Goal: Navigation & Orientation: Find specific page/section

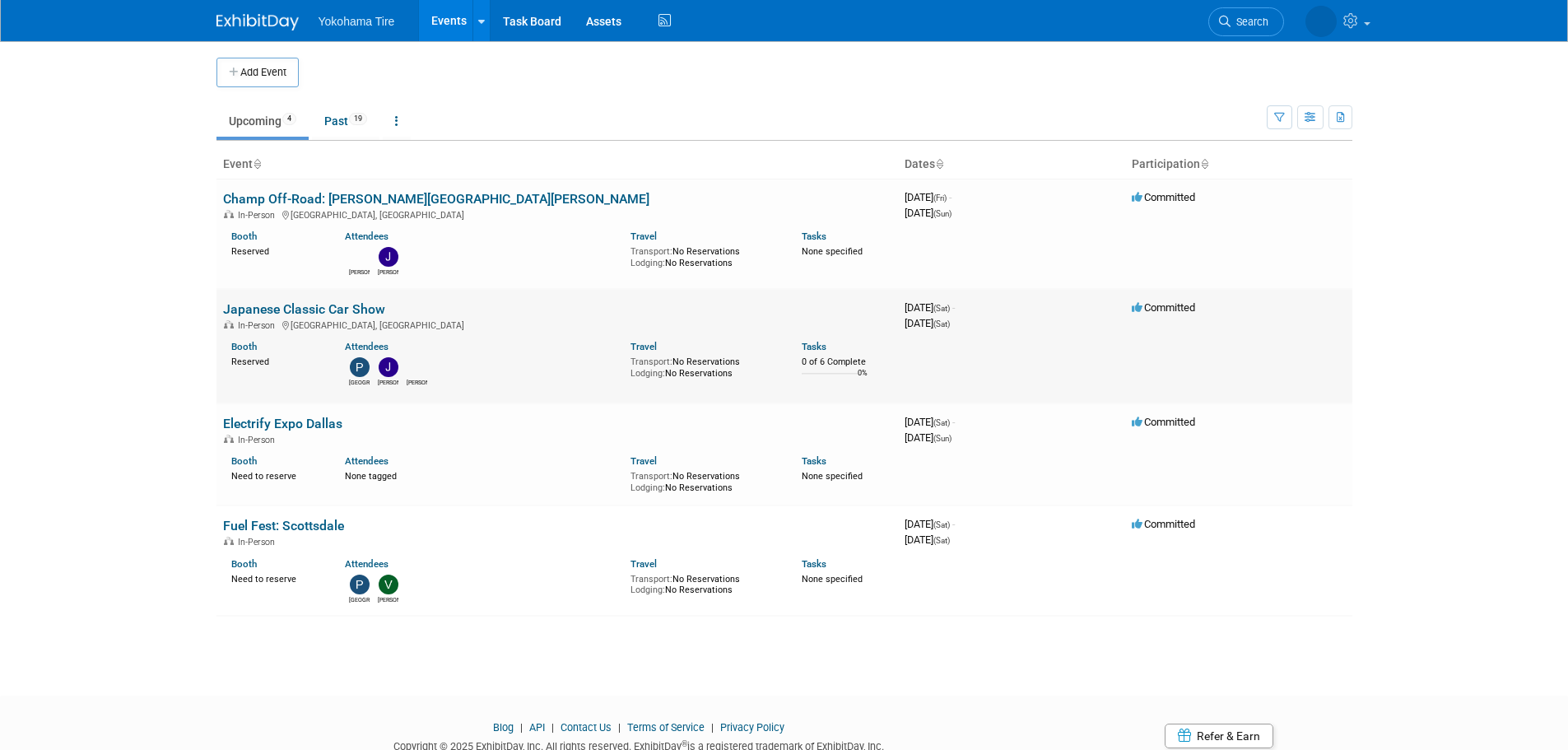
click at [348, 302] on link "Japanese Classic Car Show" at bounding box center [304, 309] width 162 height 16
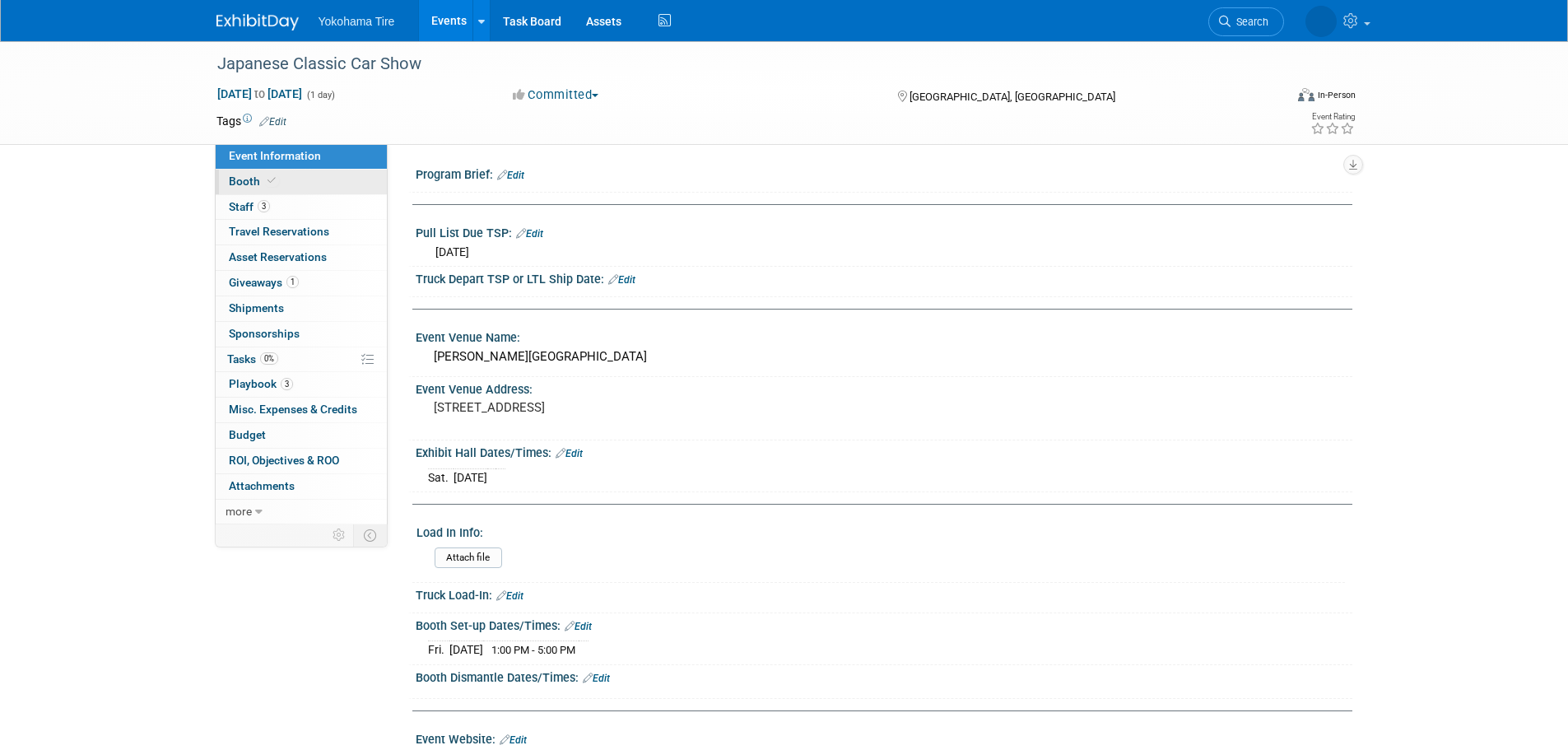
click at [287, 172] on link "Booth" at bounding box center [301, 182] width 171 height 25
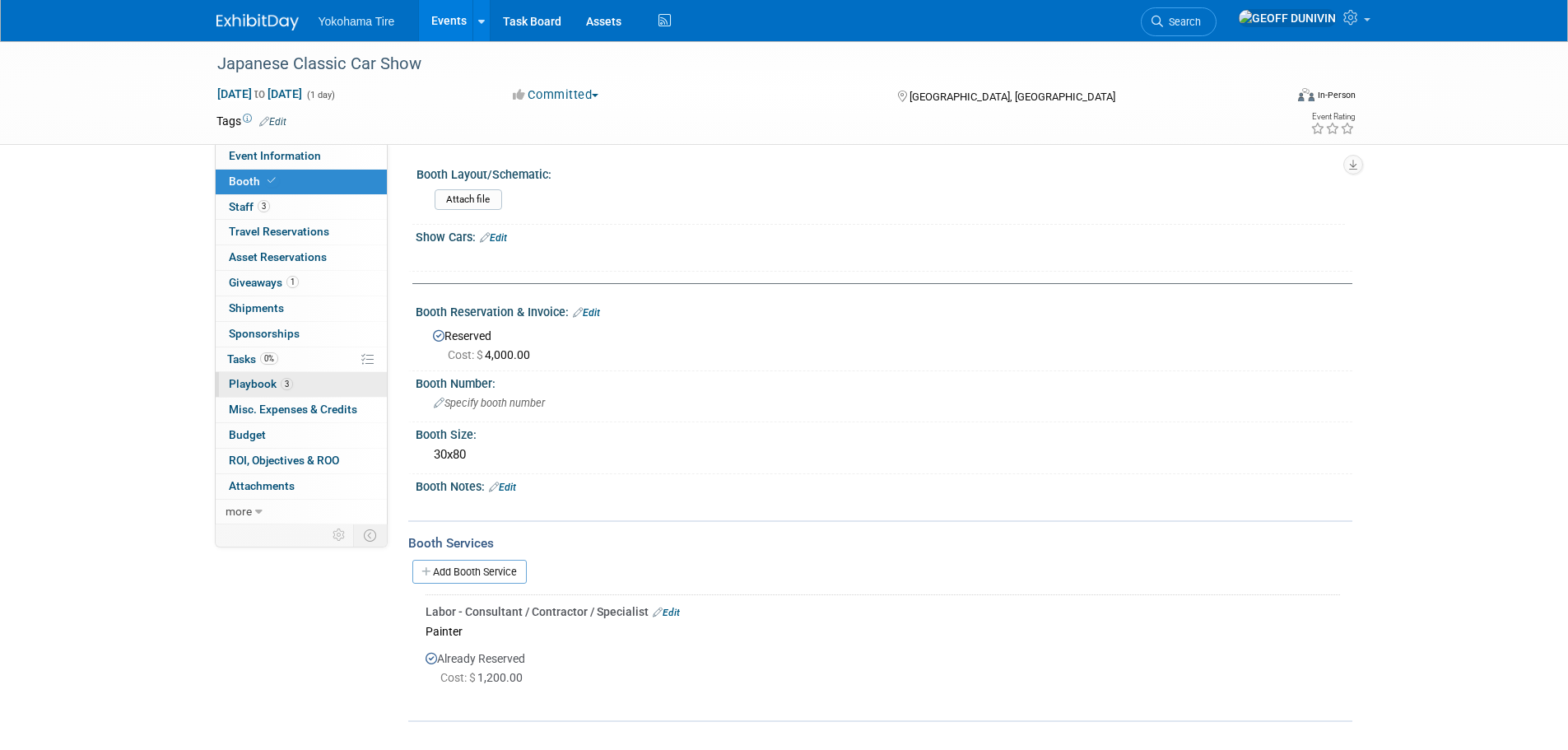
click at [315, 377] on link "3 Playbook 3" at bounding box center [301, 384] width 171 height 25
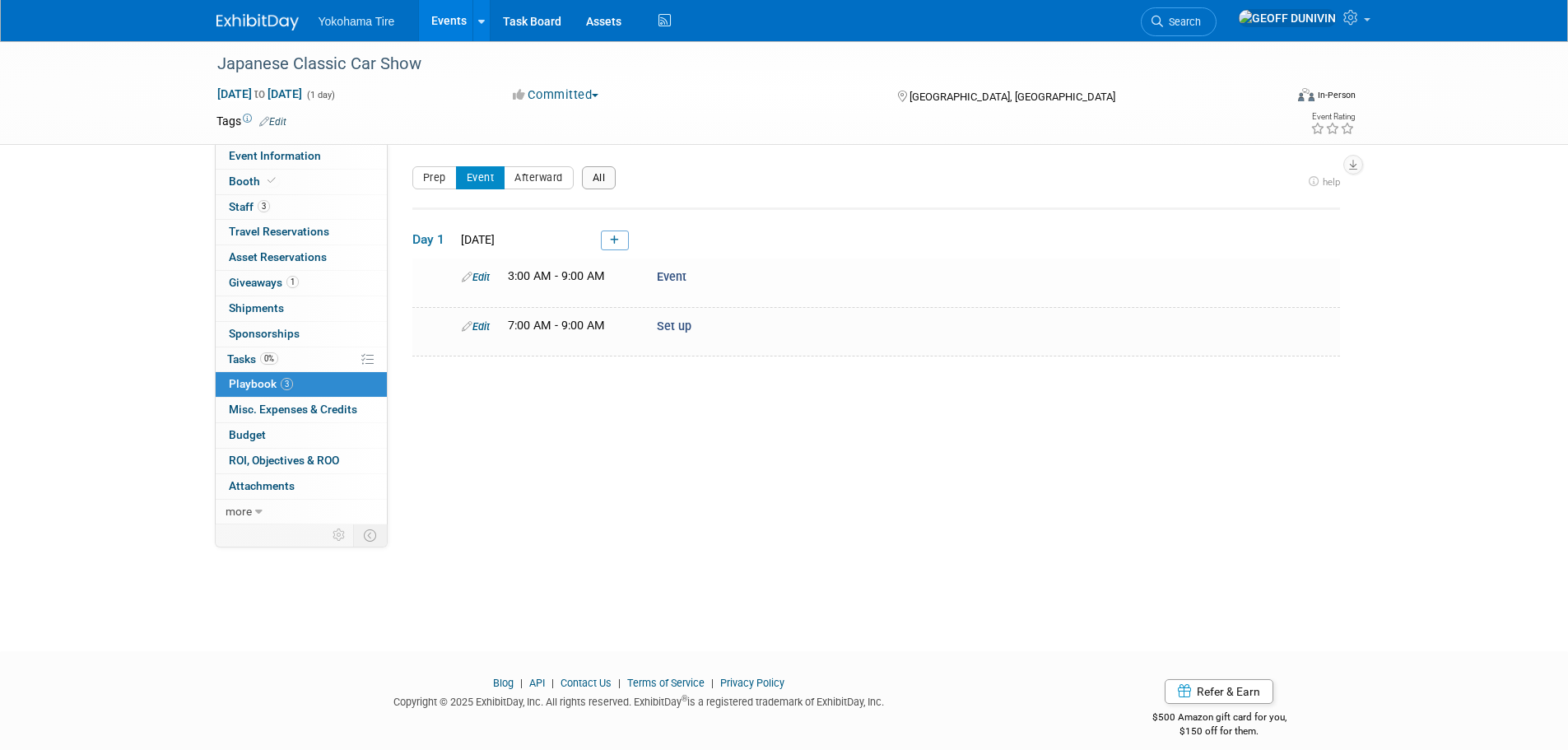
click at [606, 172] on button "All" at bounding box center [599, 178] width 35 height 23
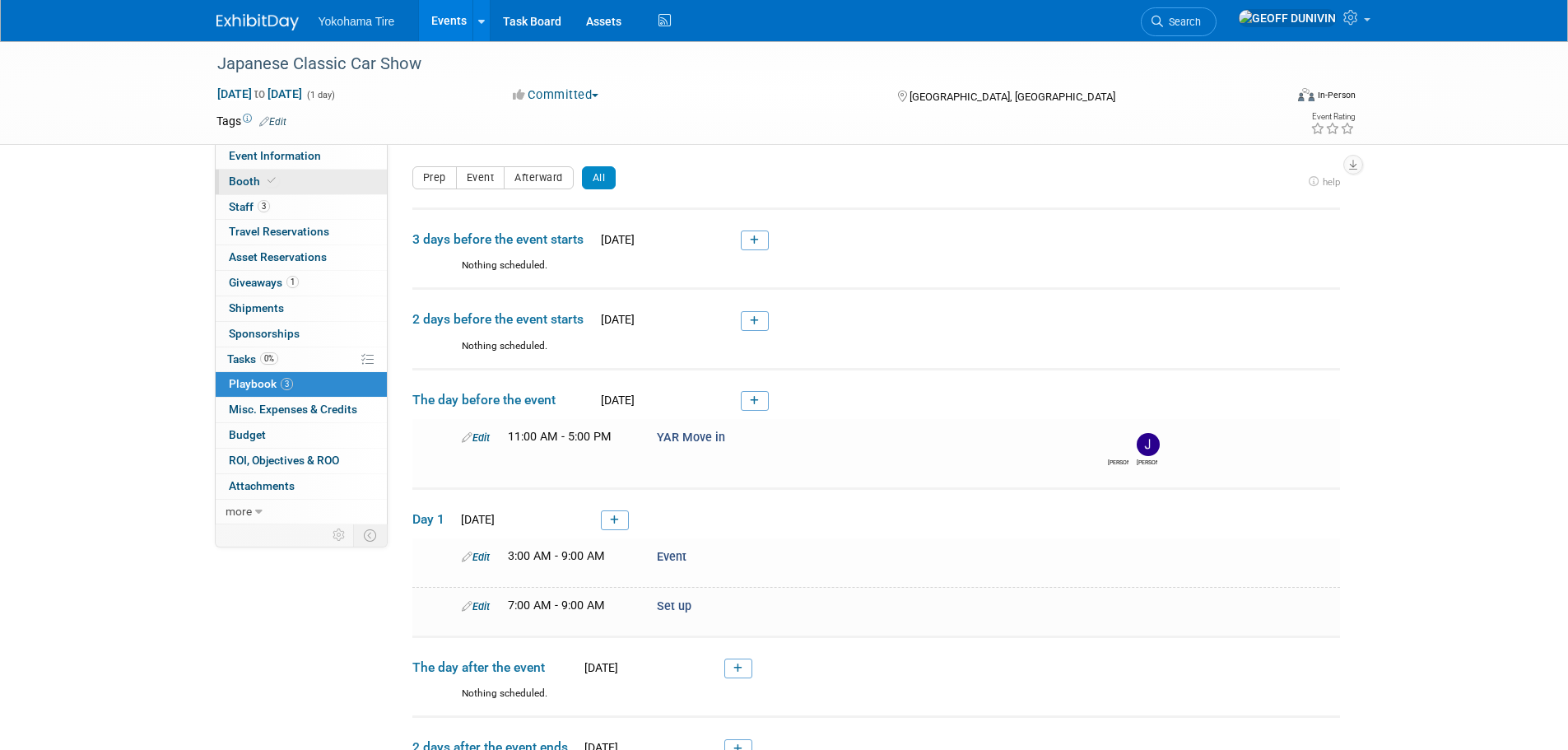
click at [291, 178] on link "Booth" at bounding box center [301, 182] width 171 height 25
